Goal: Go to known website: Access a specific website the user already knows

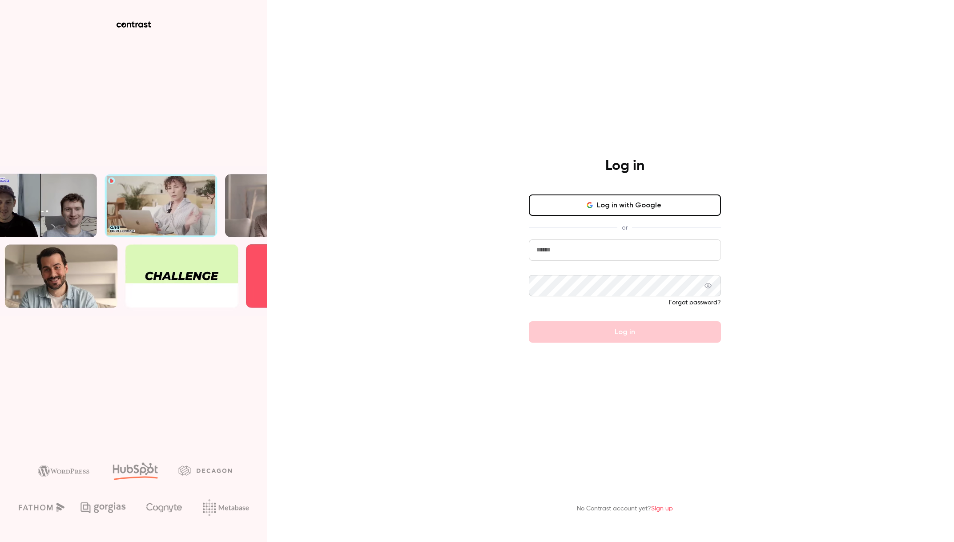
click at [606, 252] on input "email" at bounding box center [625, 249] width 192 height 21
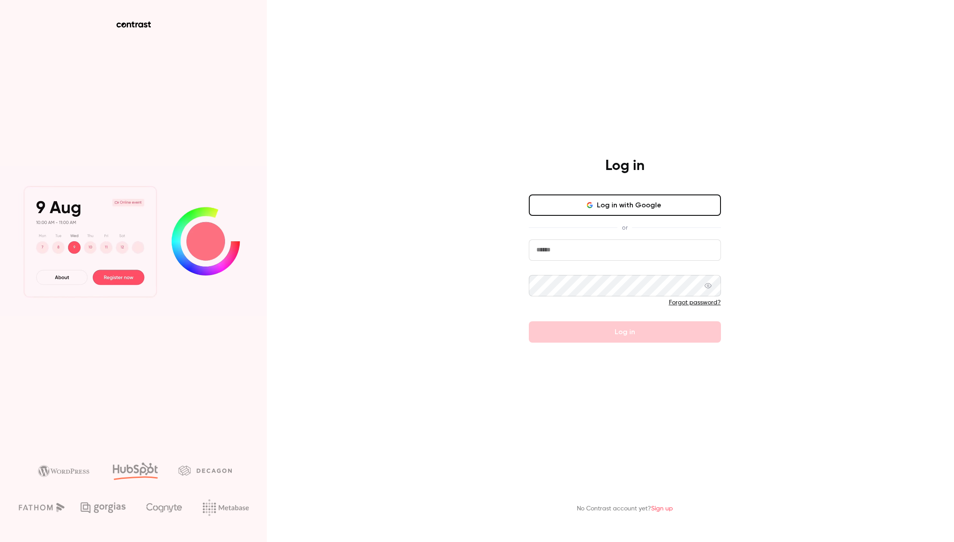
click at [0, 541] on com-1password-button at bounding box center [0, 542] width 0 height 0
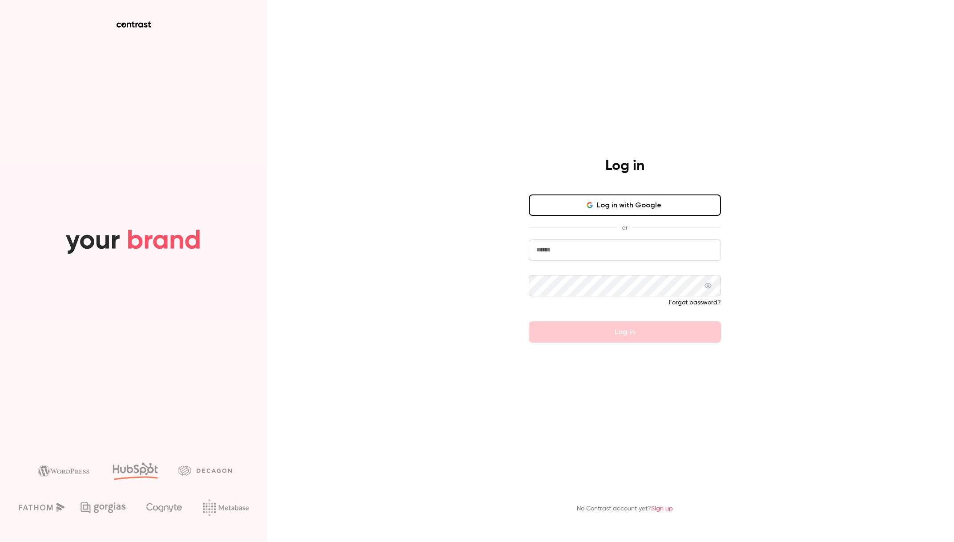
click at [655, 252] on input "email" at bounding box center [625, 249] width 192 height 21
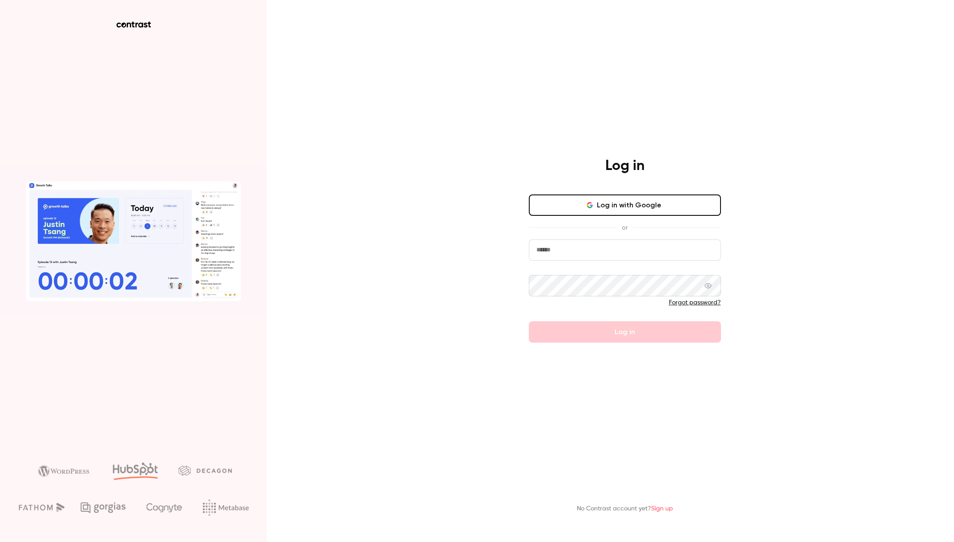
type input "**********"
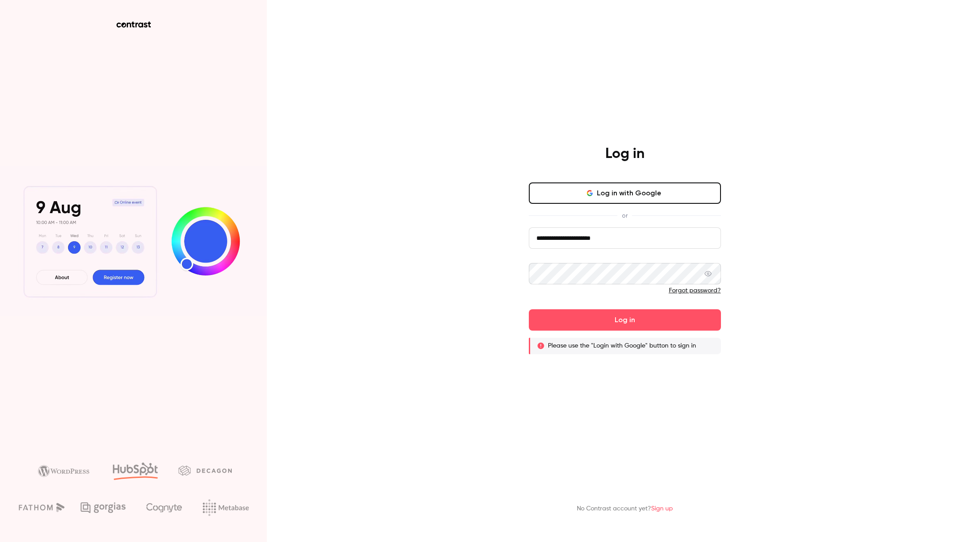
click at [643, 185] on button "Log in with Google" at bounding box center [625, 192] width 192 height 21
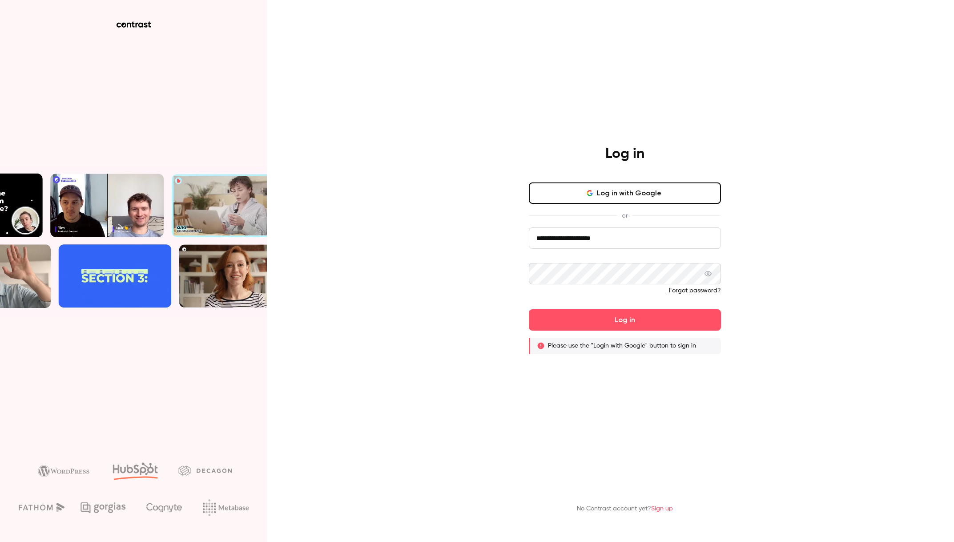
click at [618, 192] on button "Log in with Google" at bounding box center [625, 192] width 192 height 21
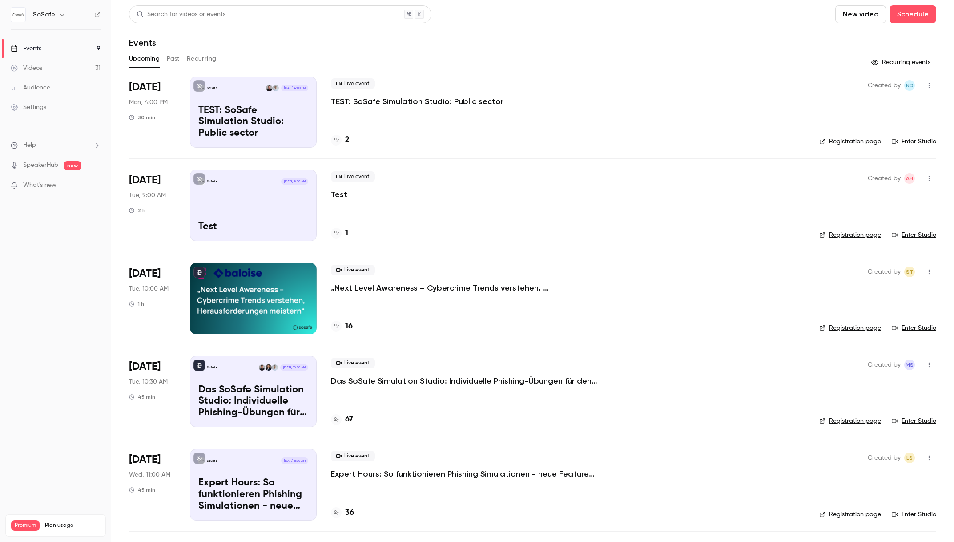
click at [923, 141] on link "Enter Studio" at bounding box center [914, 141] width 44 height 9
